Goal: Task Accomplishment & Management: Use online tool/utility

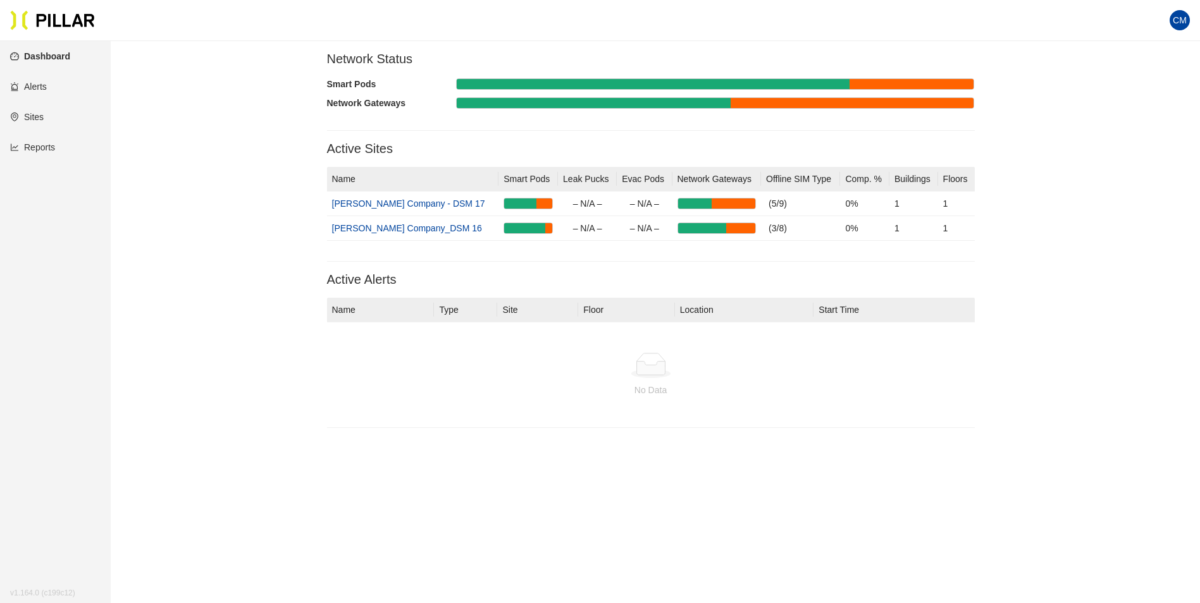
click at [41, 147] on link "Reports" at bounding box center [32, 147] width 45 height 10
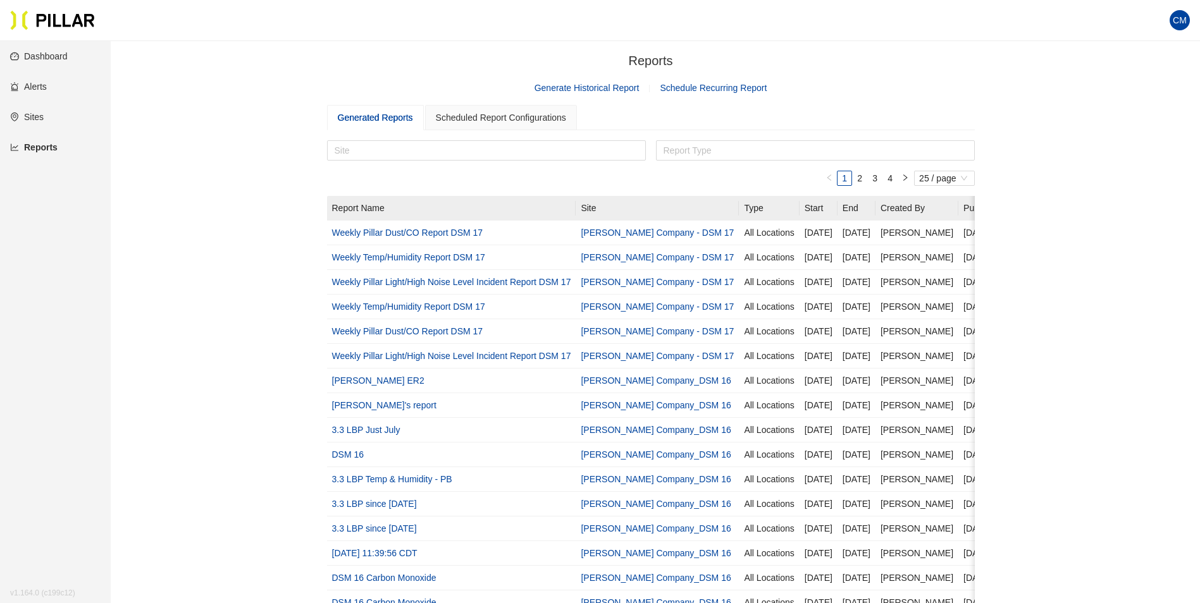
click at [626, 92] on link "Generate Historical Report" at bounding box center [586, 88] width 105 height 10
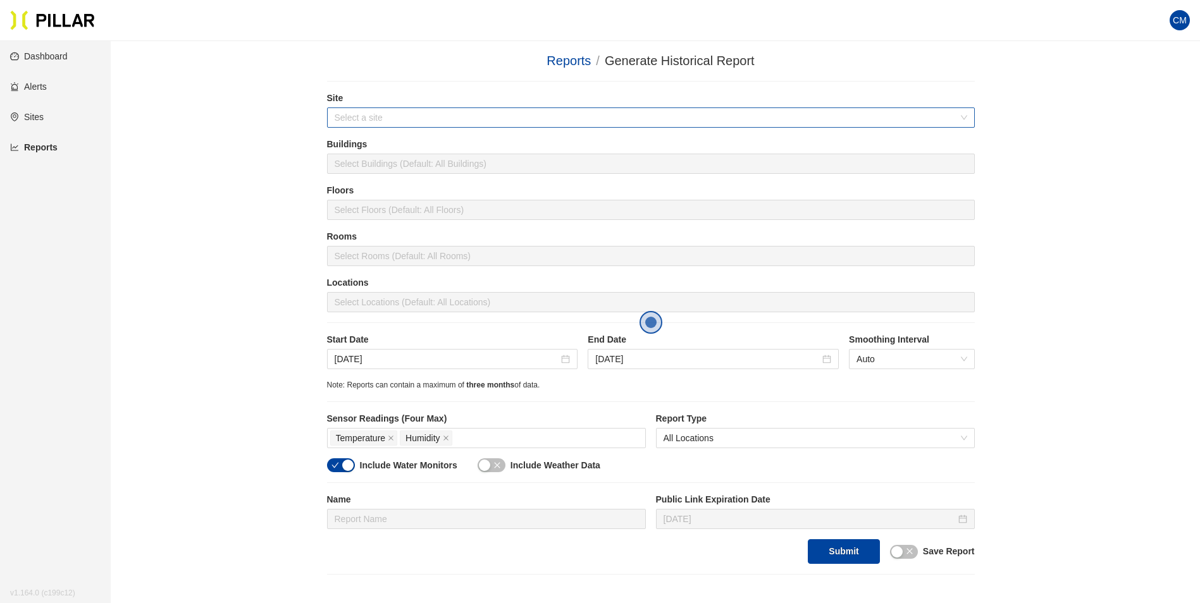
click at [398, 120] on input "search" at bounding box center [647, 117] width 624 height 19
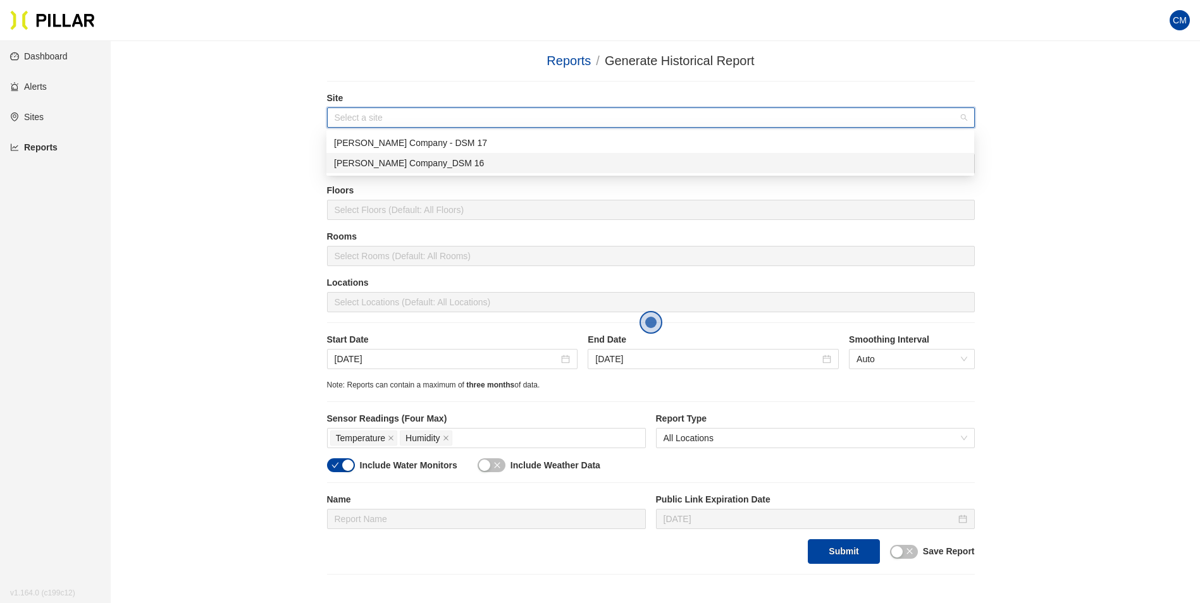
click at [434, 161] on div "[PERSON_NAME] Company_DSM 16" at bounding box center [650, 163] width 633 height 14
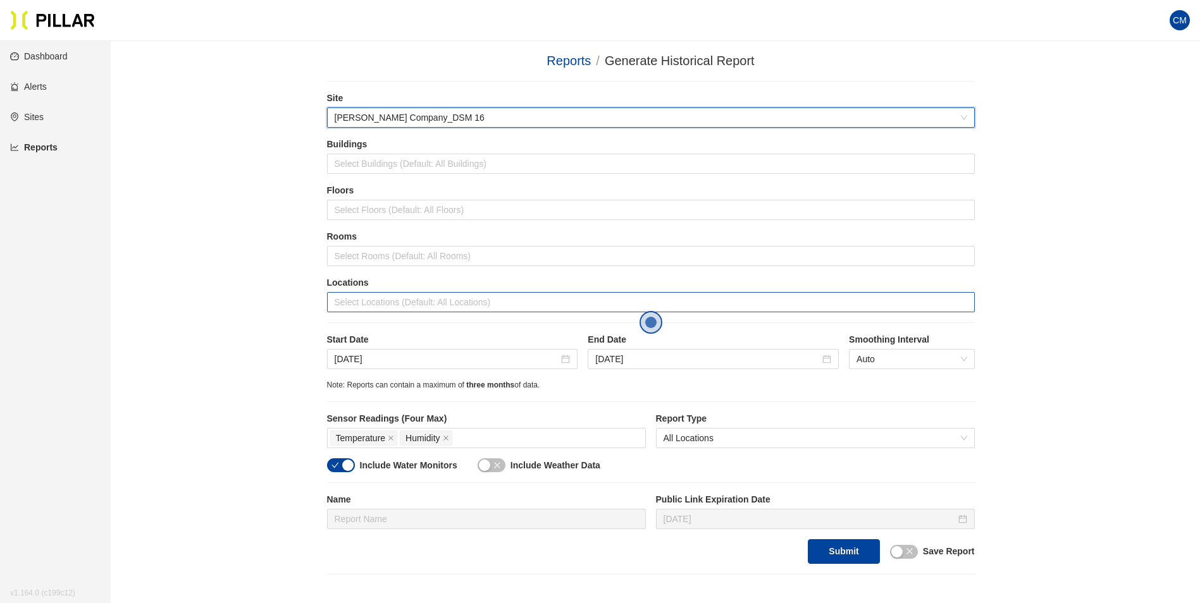
click at [414, 308] on div at bounding box center [650, 302] width 641 height 18
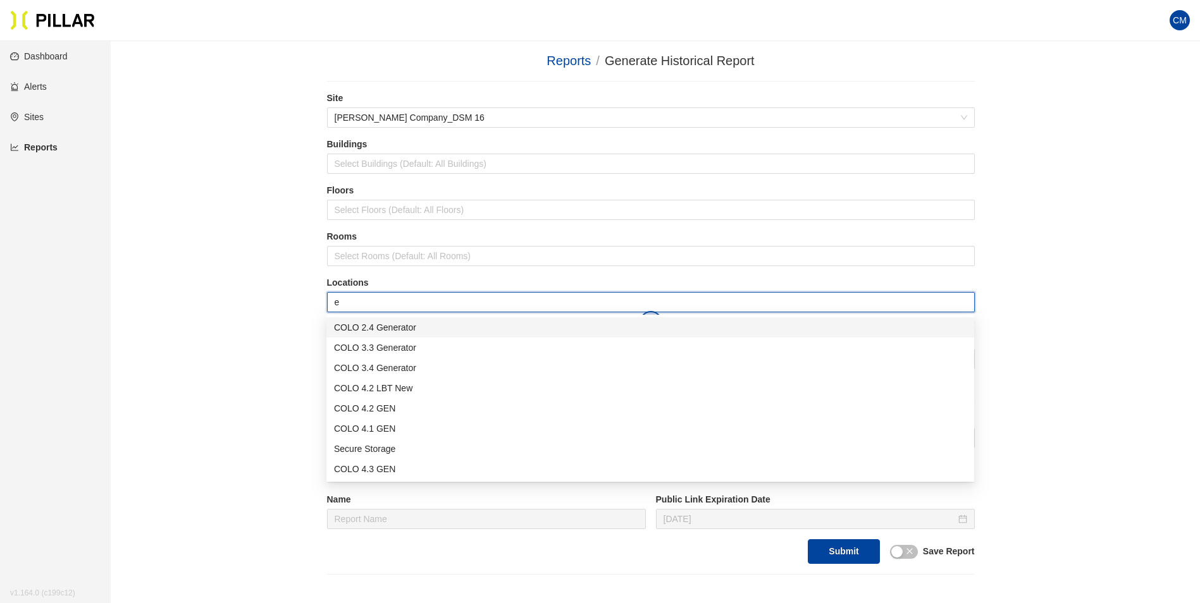
type input "er"
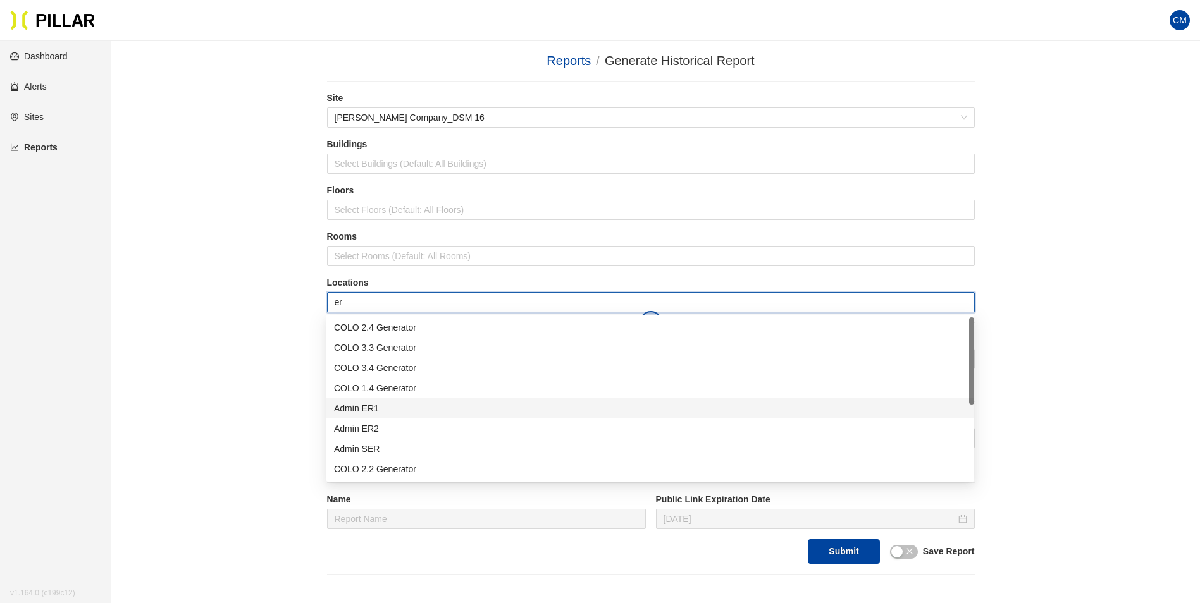
click at [397, 412] on div "Admin ER1" at bounding box center [650, 409] width 633 height 14
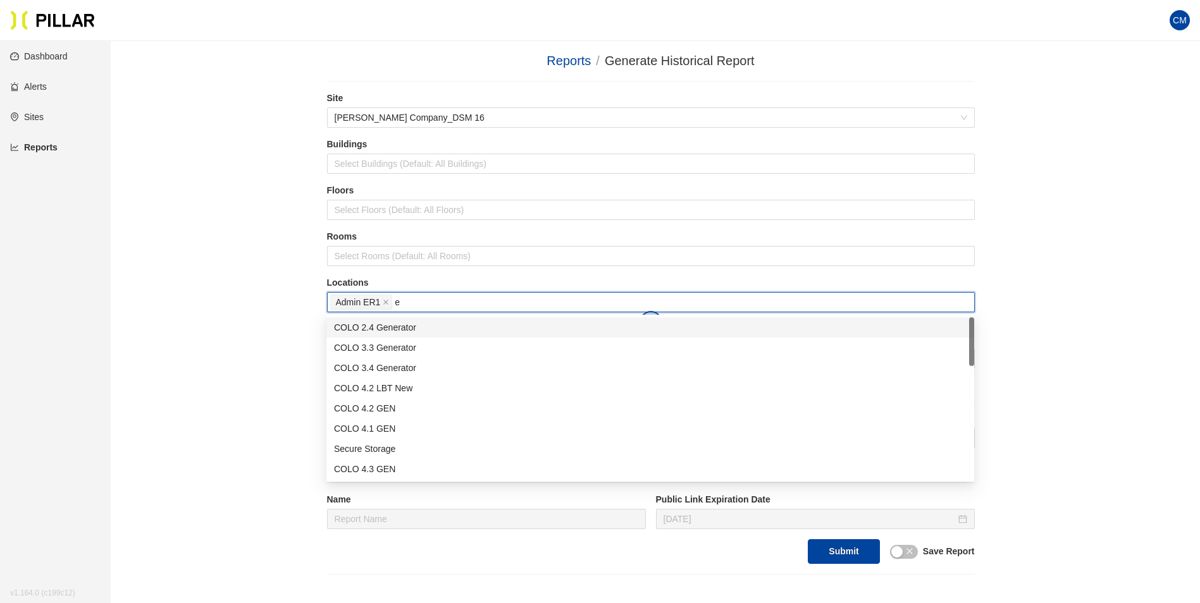
type input "er"
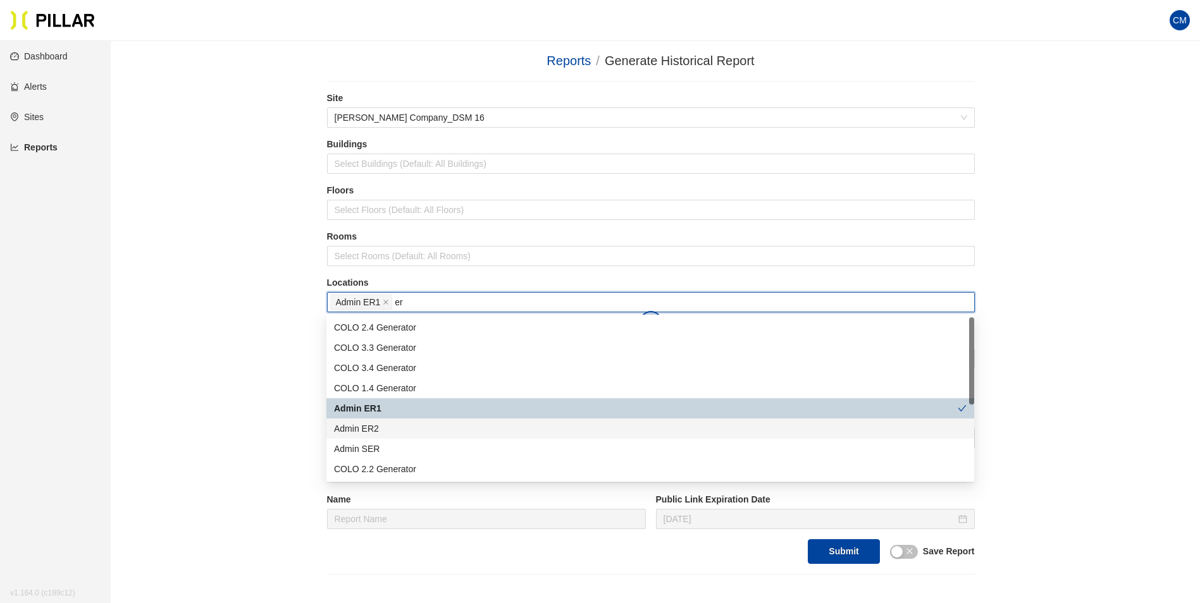
click at [400, 429] on div "Admin ER2" at bounding box center [650, 429] width 633 height 14
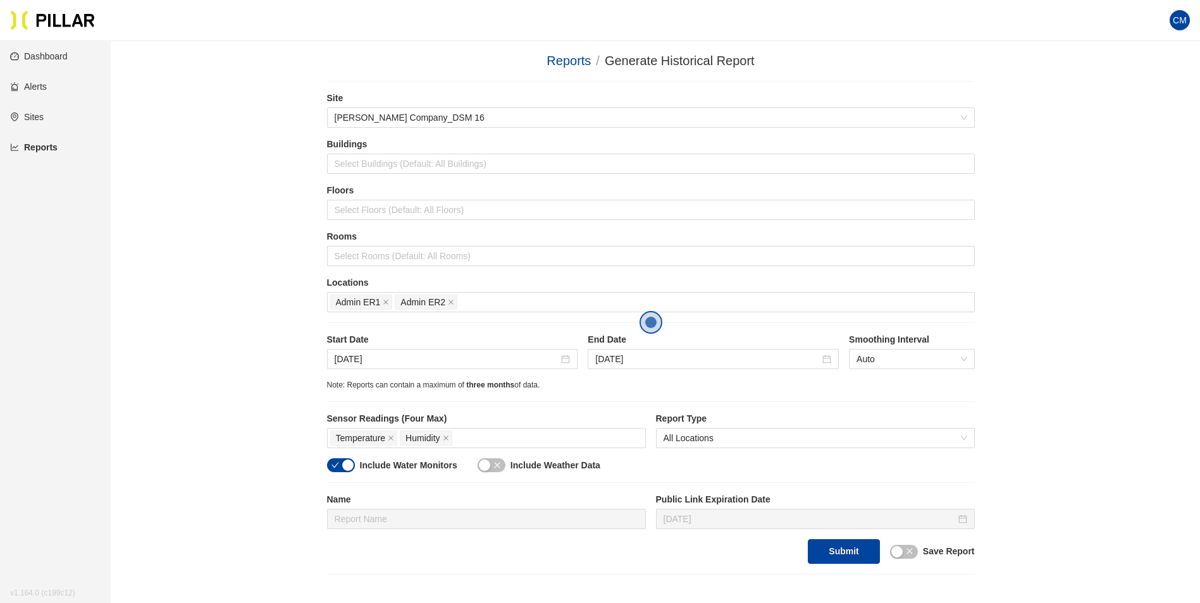
click at [1077, 366] on div "Reports / Generate Historical Report / Site [PERSON_NAME] Company_DSM 16 Buildi…" at bounding box center [651, 313] width 1018 height 524
click at [387, 358] on input "[DATE]" at bounding box center [447, 359] width 225 height 14
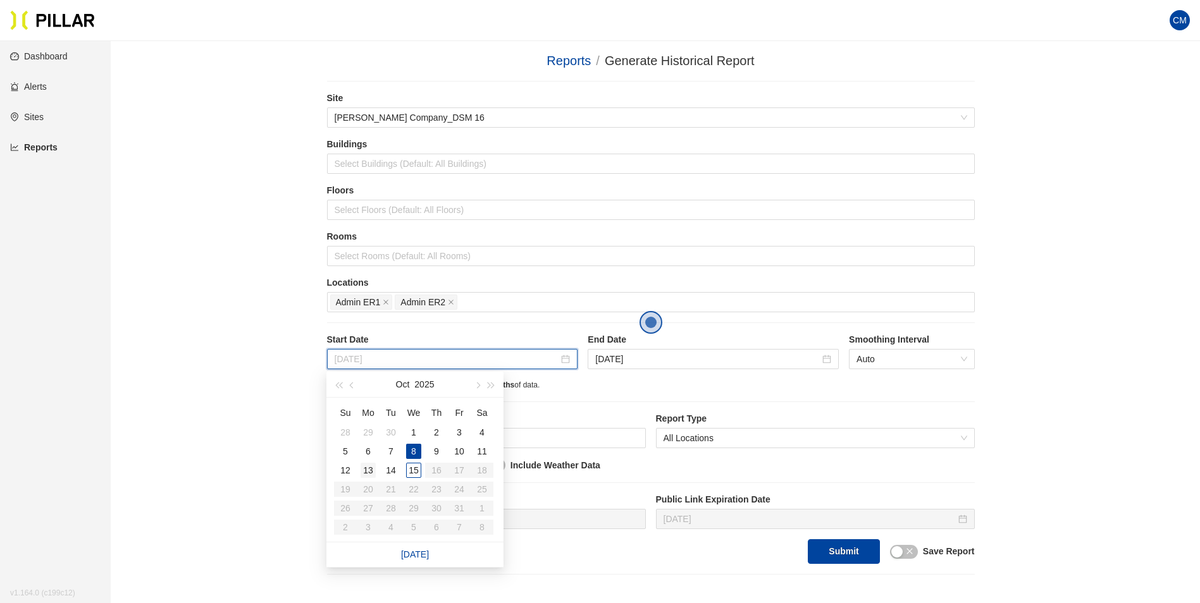
type input "[DATE]"
click at [371, 472] on div "13" at bounding box center [368, 470] width 15 height 15
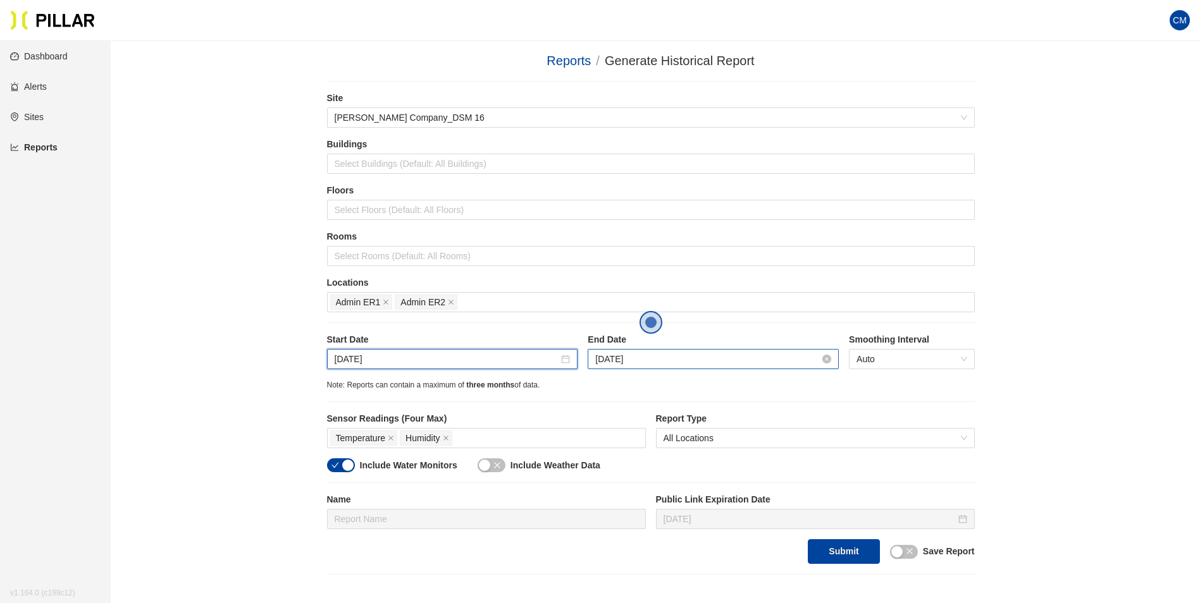
click at [636, 364] on input "[DATE]" at bounding box center [707, 359] width 225 height 14
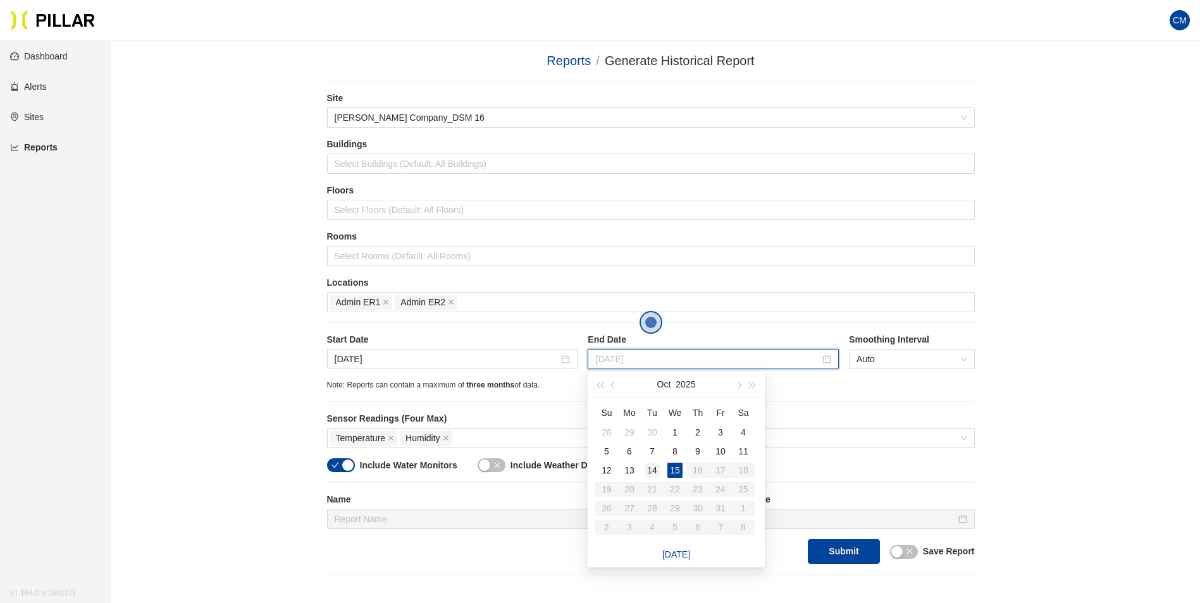
type input "[DATE]"
click at [648, 469] on div "14" at bounding box center [652, 470] width 15 height 15
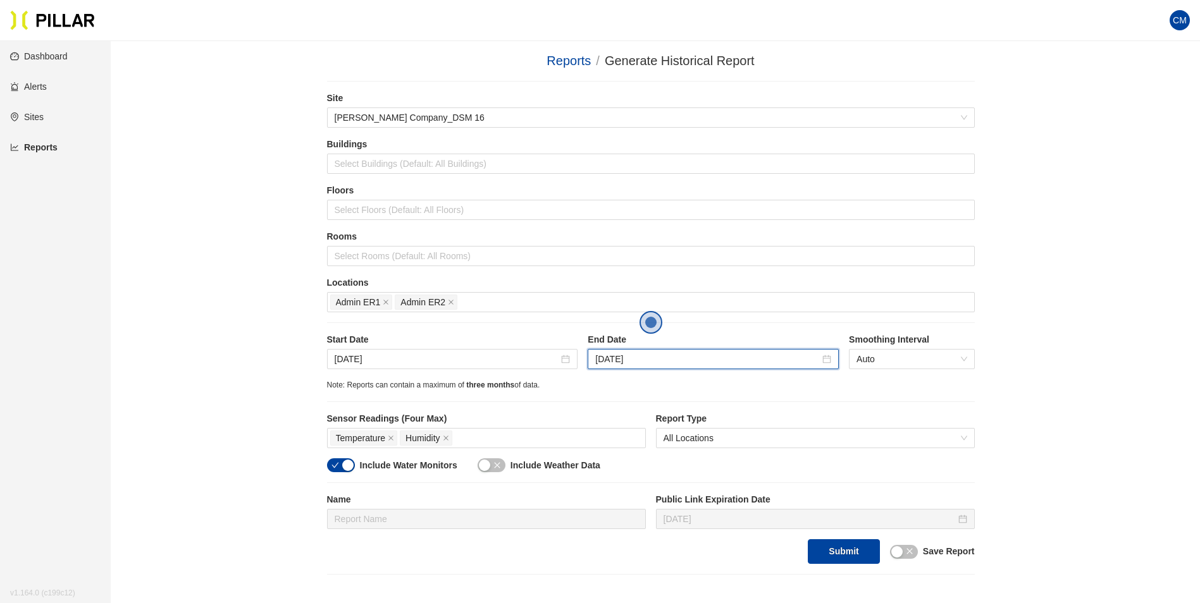
click at [1087, 405] on div "Reports / Generate Historical Report / Site [PERSON_NAME] Company_DSM 16 Buildi…" at bounding box center [651, 313] width 1018 height 524
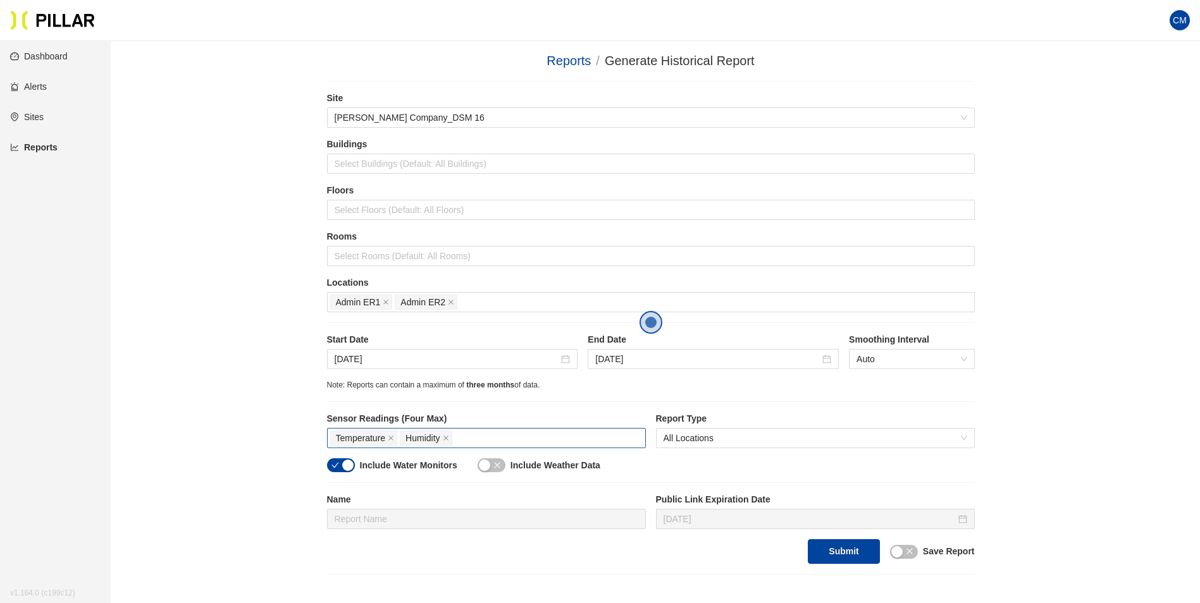
click at [545, 445] on div "Temperature Humidity" at bounding box center [486, 438] width 312 height 18
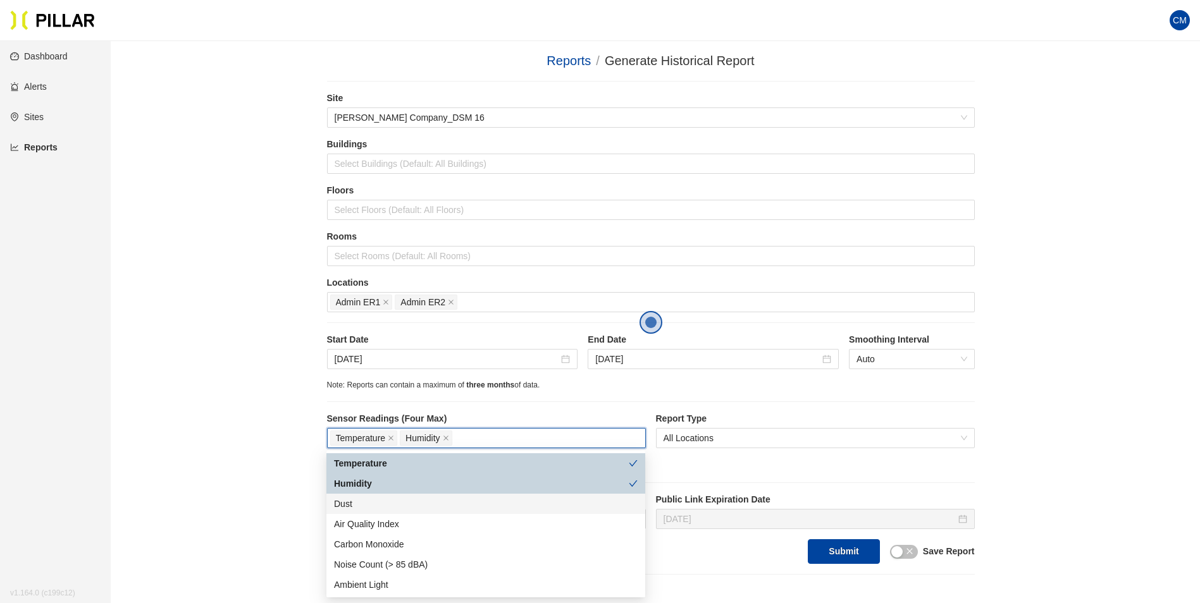
click at [417, 506] on div "Dust" at bounding box center [486, 504] width 304 height 14
click at [1109, 455] on div "Reports / Generate Historical Report / Site [PERSON_NAME] Company_DSM 16 Buildi…" at bounding box center [651, 313] width 1018 height 524
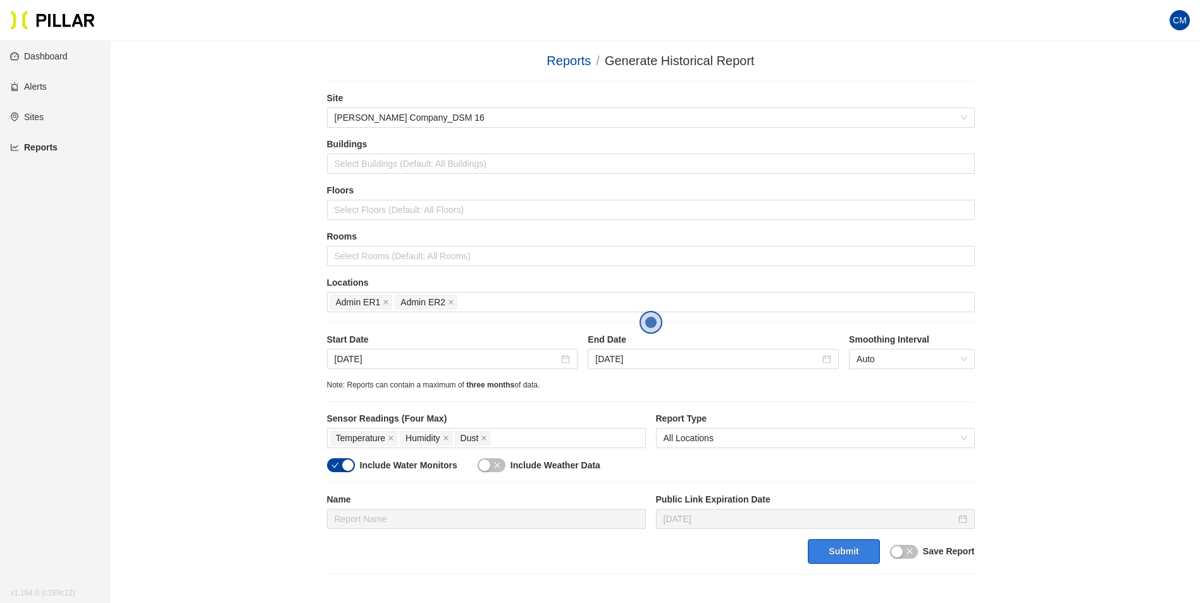
click at [843, 553] on button "Submit" at bounding box center [843, 552] width 71 height 25
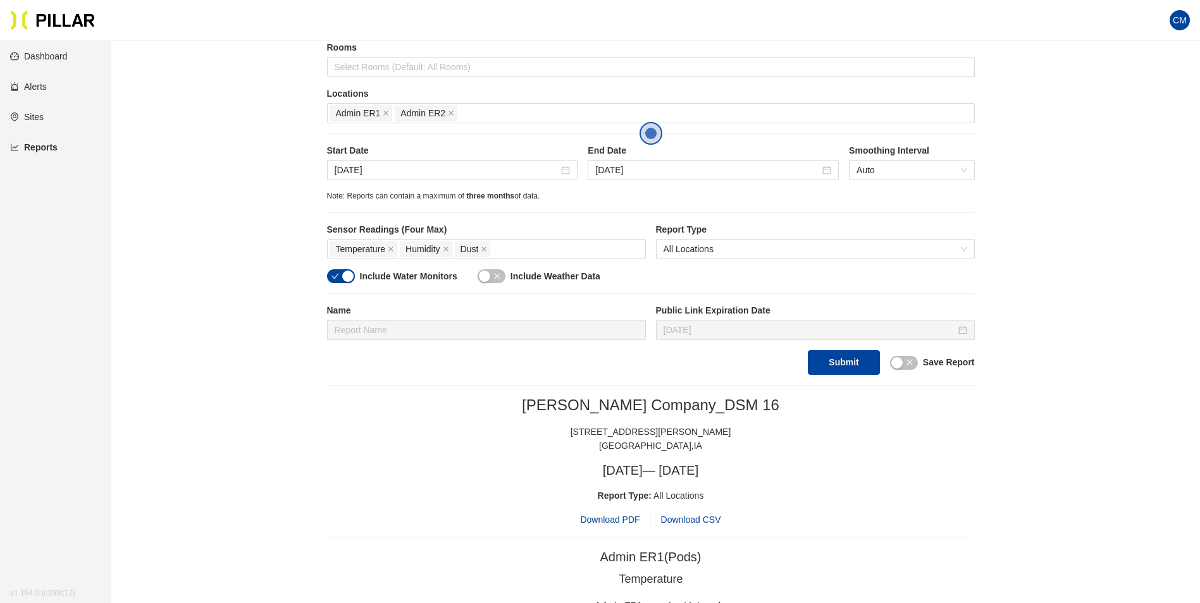
scroll to position [190, 0]
click at [598, 518] on span "Download PDF" at bounding box center [609, 519] width 59 height 14
click at [385, 112] on icon "close" at bounding box center [385, 113] width 5 height 5
click at [385, 112] on div at bounding box center [650, 113] width 641 height 18
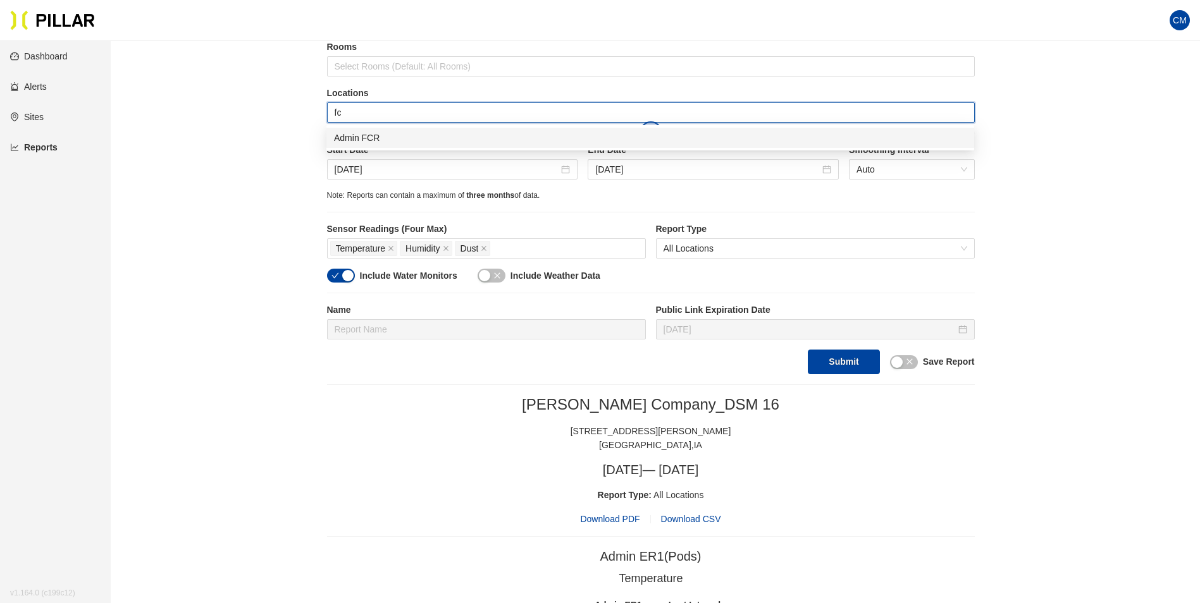
type input "fcr"
click at [390, 133] on div "Admin FCR" at bounding box center [650, 138] width 633 height 14
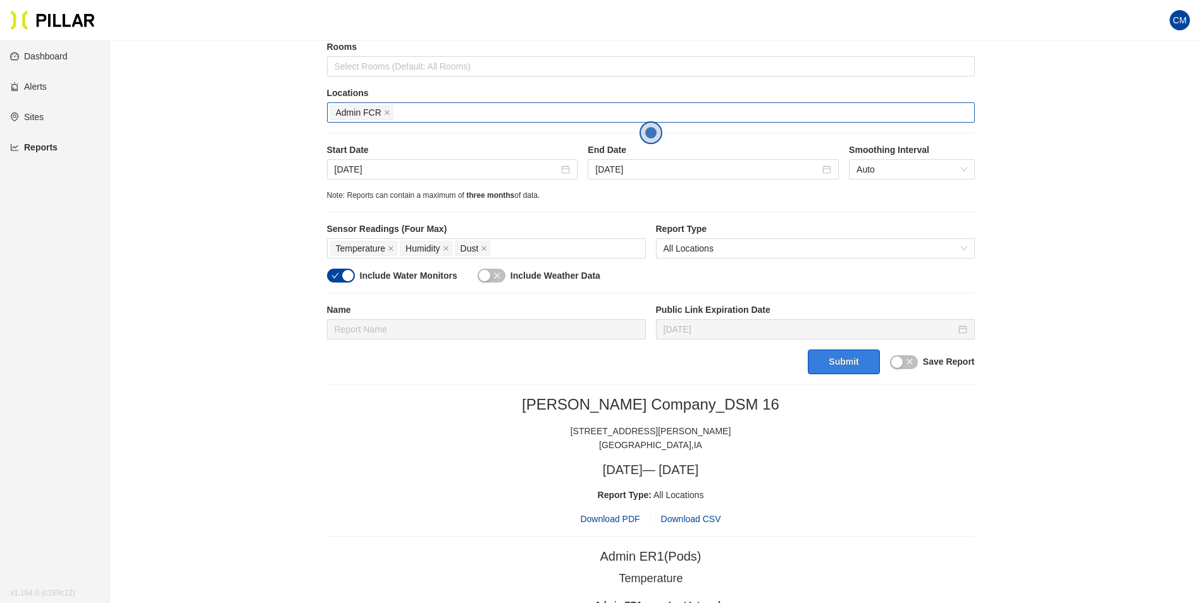
click at [843, 373] on button "Submit" at bounding box center [843, 362] width 71 height 25
click at [623, 516] on span "Download PDF" at bounding box center [609, 519] width 59 height 14
click at [386, 106] on span at bounding box center [387, 113] width 6 height 14
click at [387, 108] on div at bounding box center [650, 113] width 641 height 18
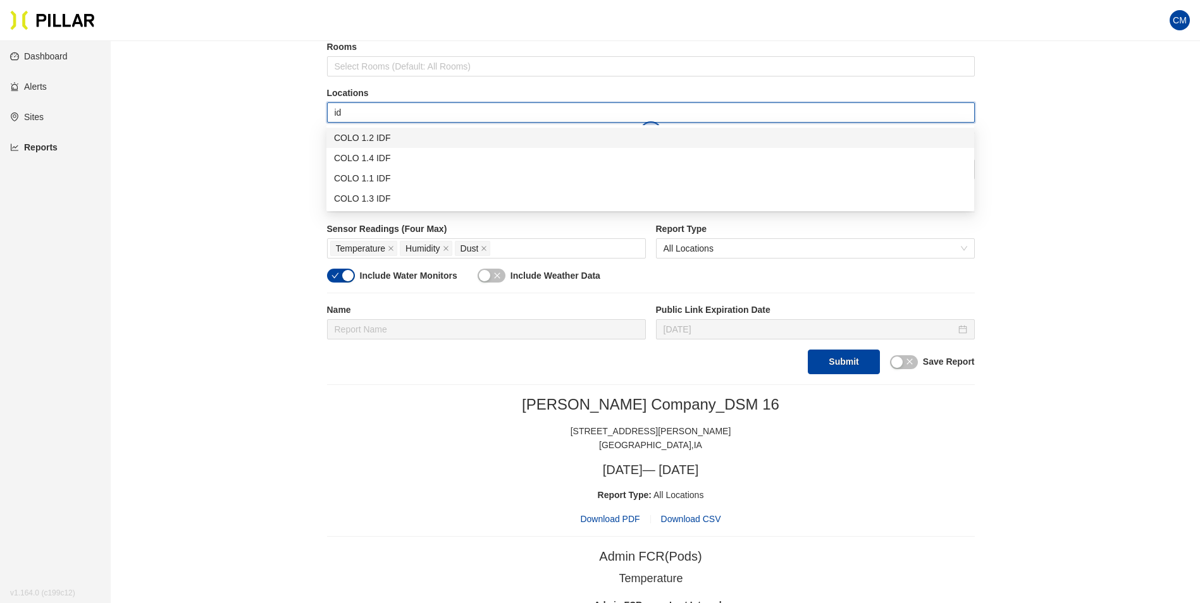
type input "idf"
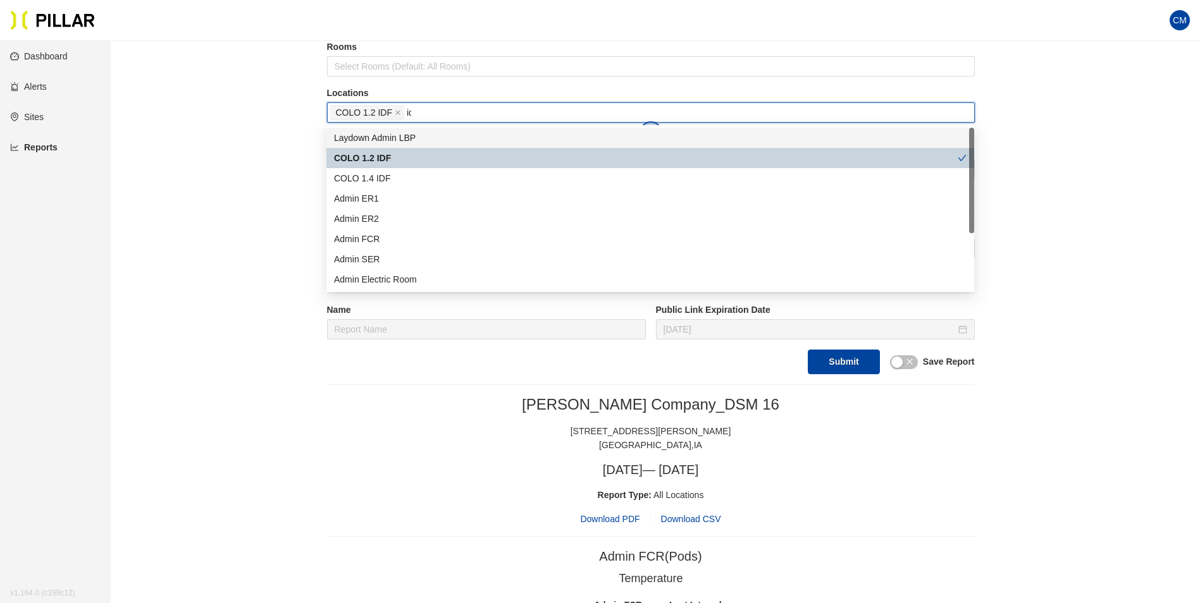
type input "idf"
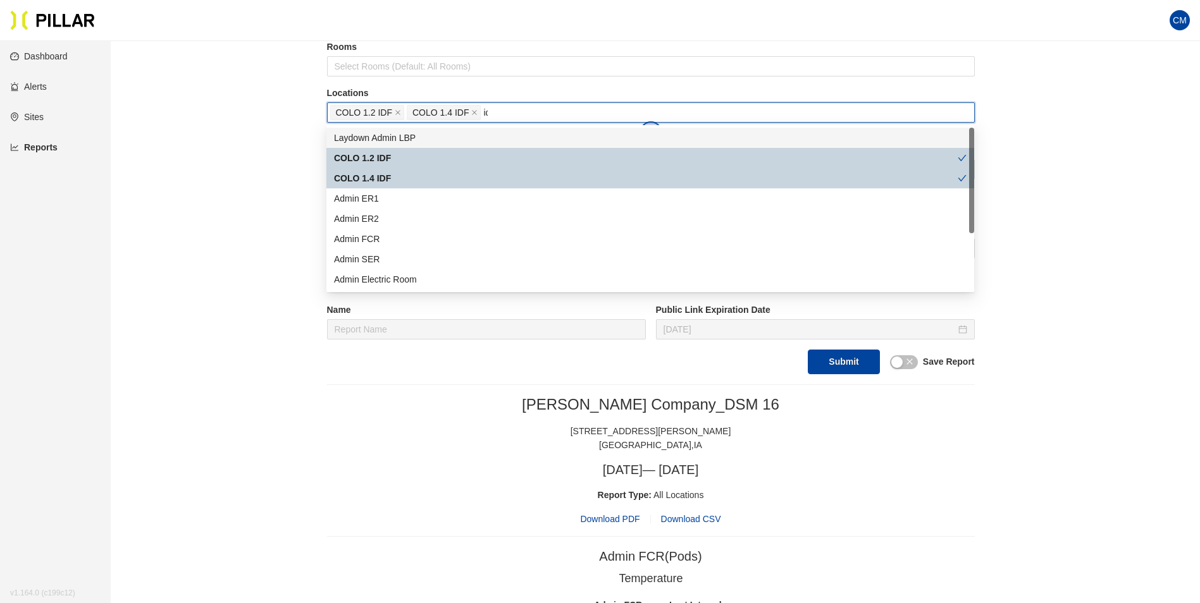
type input "idf"
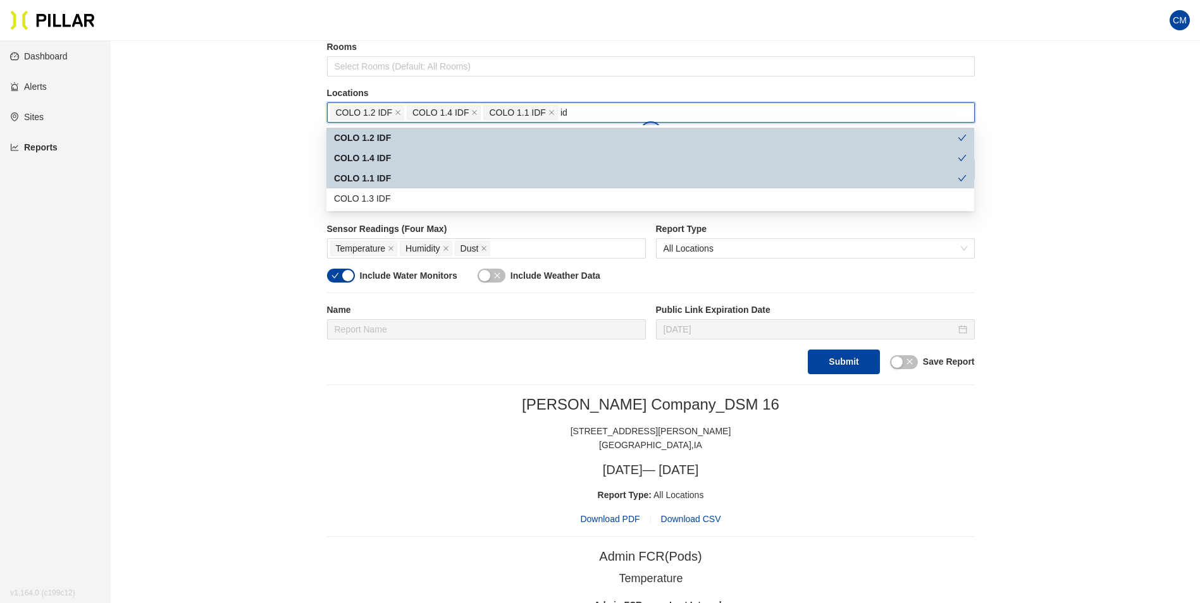
type input "idf"
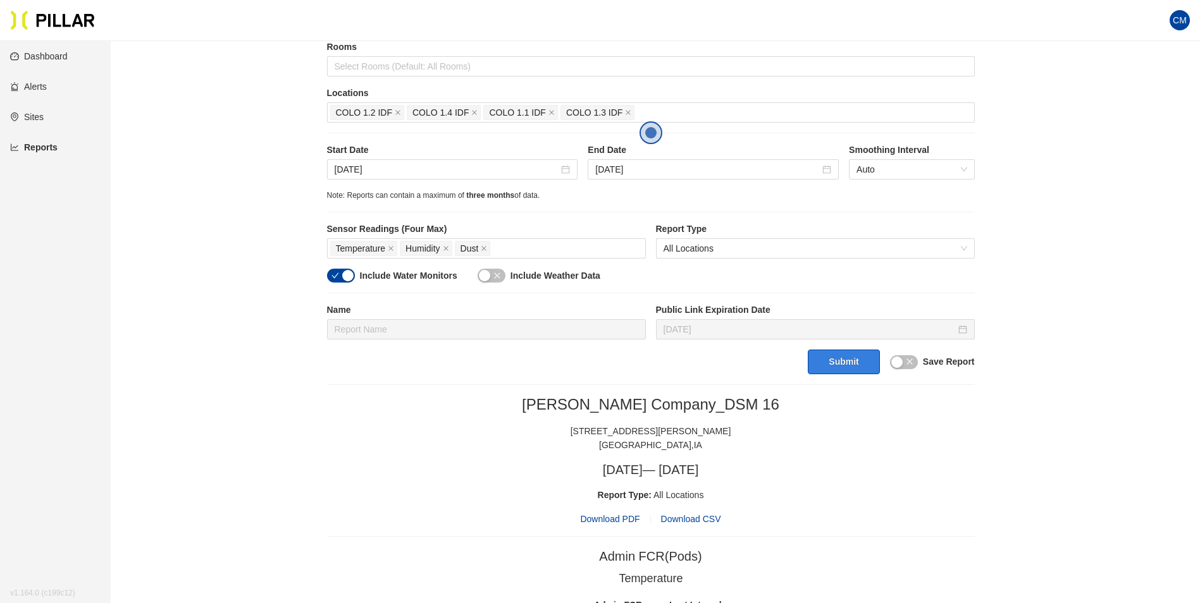
click at [835, 359] on button "Submit" at bounding box center [843, 362] width 71 height 25
click at [627, 518] on span "Download PDF" at bounding box center [609, 519] width 59 height 14
click at [398, 114] on icon "close" at bounding box center [398, 112] width 6 height 6
click at [471, 114] on icon "close" at bounding box center [474, 112] width 6 height 6
click at [398, 114] on icon "close" at bounding box center [398, 112] width 6 height 6
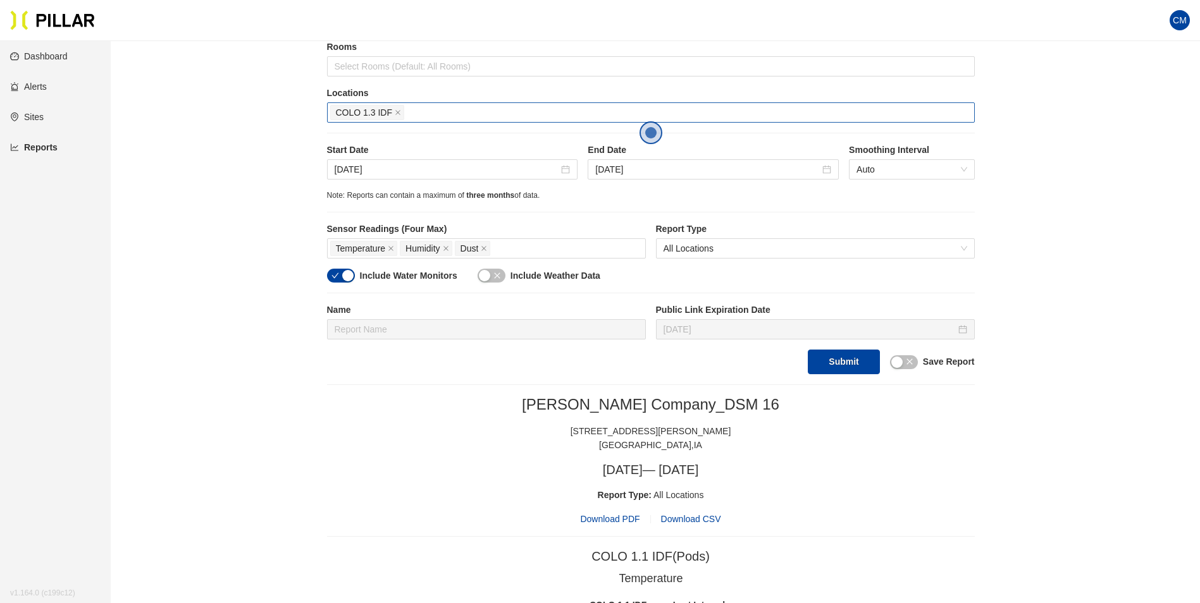
click at [398, 114] on icon "close" at bounding box center [398, 112] width 6 height 6
click at [398, 114] on div at bounding box center [650, 113] width 641 height 18
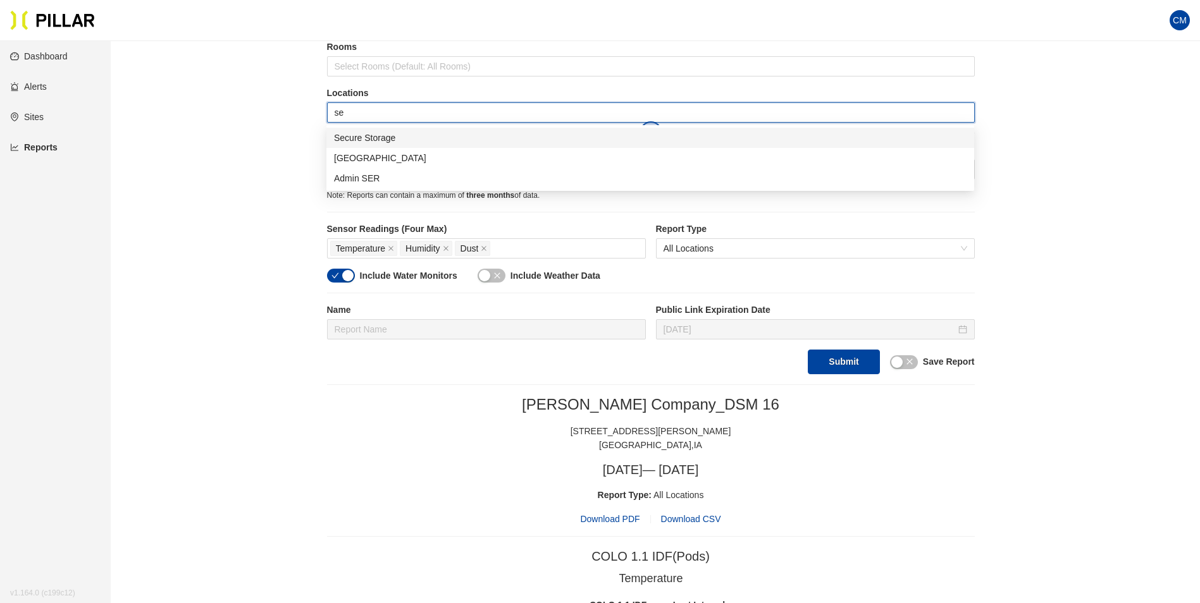
type input "sec"
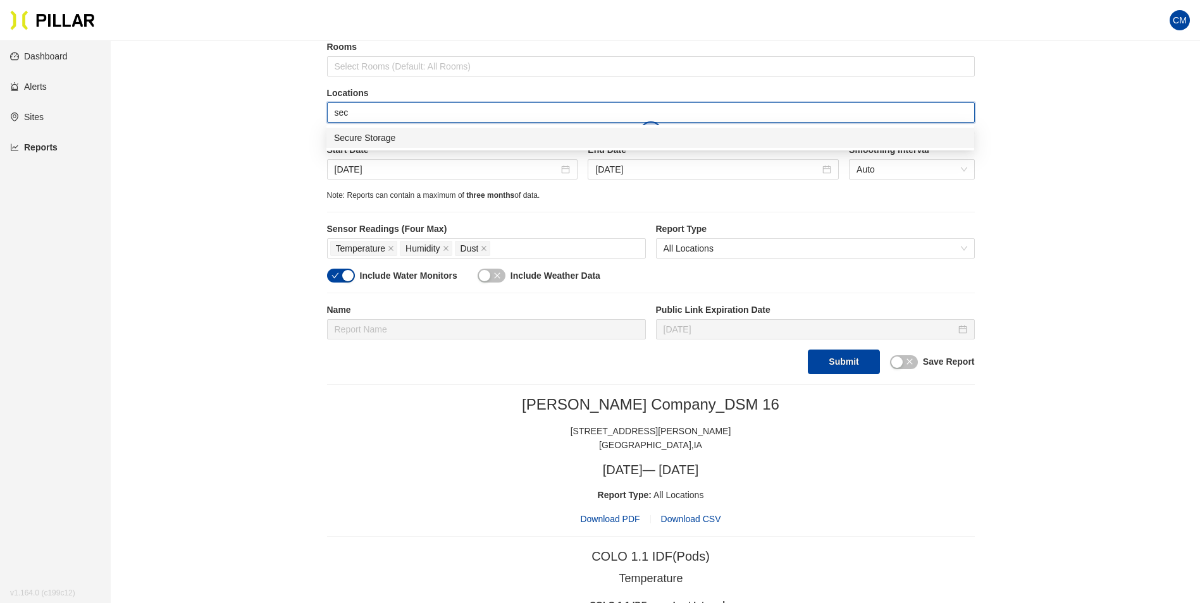
click at [400, 137] on div "Secure Storage" at bounding box center [650, 138] width 633 height 14
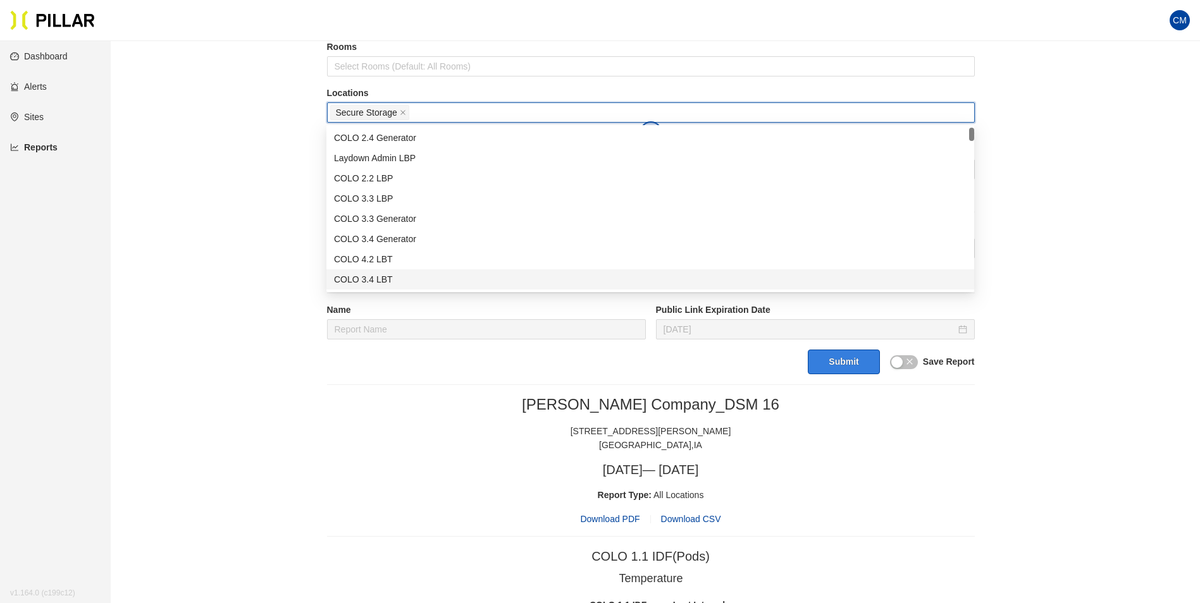
click at [817, 369] on button "Submit" at bounding box center [843, 362] width 71 height 25
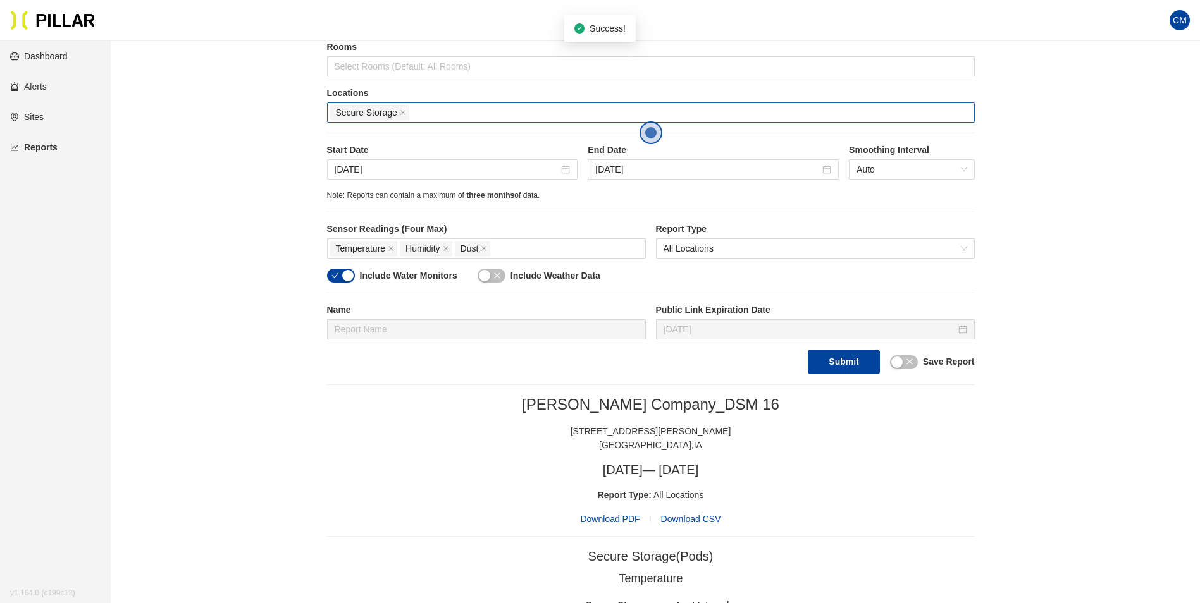
click at [606, 513] on span "Download PDF" at bounding box center [609, 519] width 59 height 14
click at [404, 113] on icon "close" at bounding box center [403, 112] width 6 height 6
click at [404, 113] on div at bounding box center [650, 113] width 641 height 18
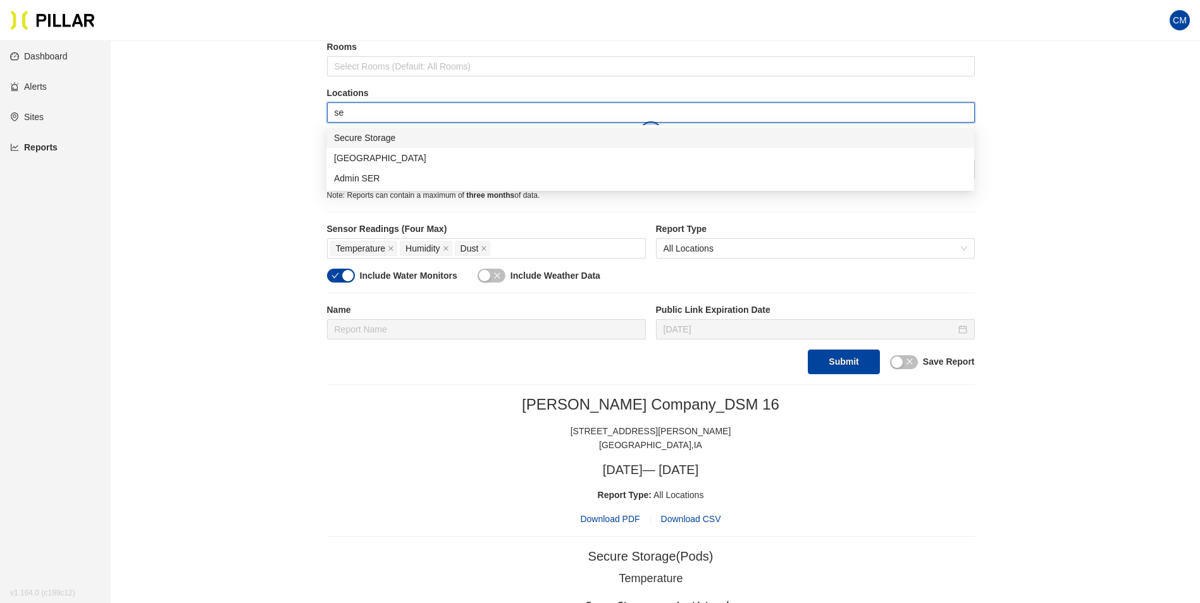
type input "ser"
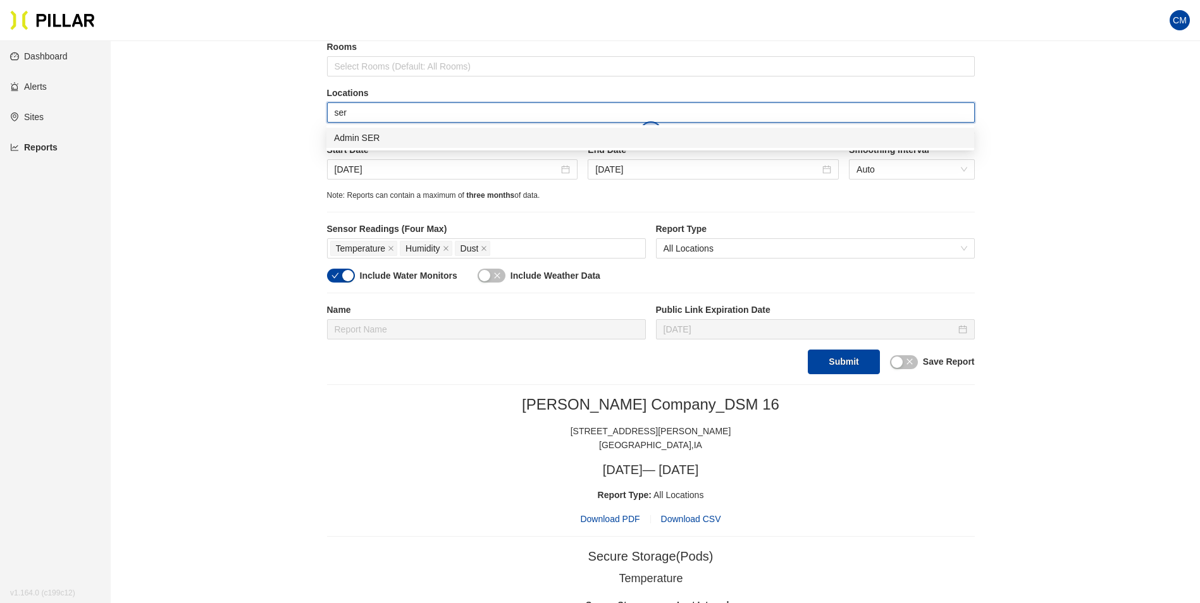
click at [413, 137] on div "Admin SER" at bounding box center [650, 138] width 633 height 14
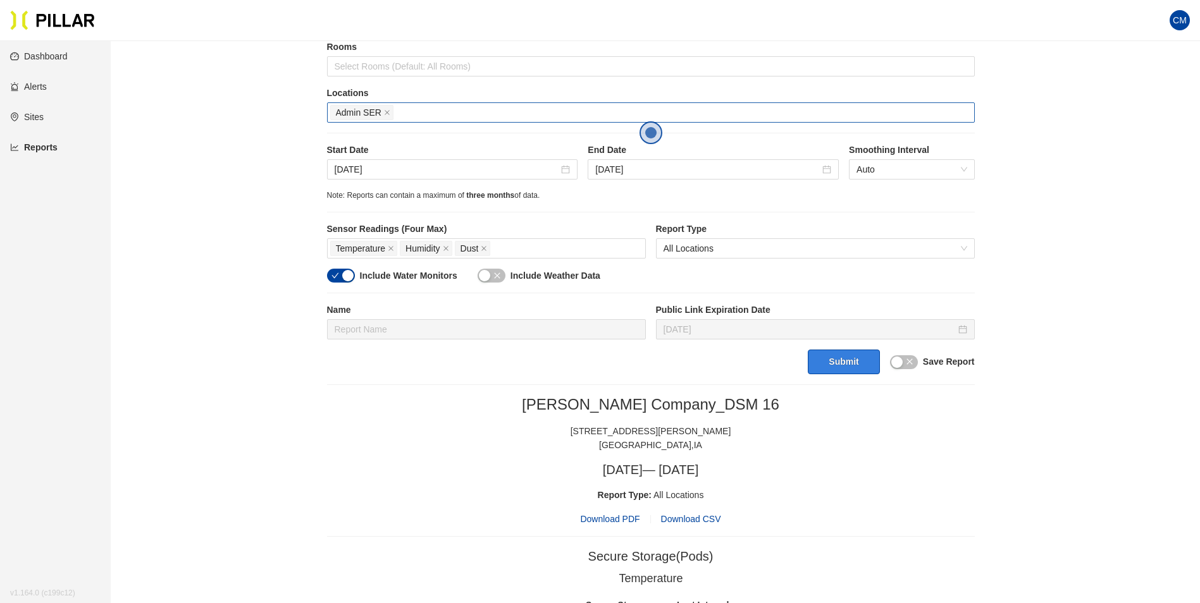
click at [855, 364] on button "Submit" at bounding box center [843, 362] width 71 height 25
click at [607, 522] on span "Download PDF" at bounding box center [609, 519] width 59 height 14
click at [677, 24] on section "CM" at bounding box center [600, 20] width 1200 height 41
